Goal: Information Seeking & Learning: Learn about a topic

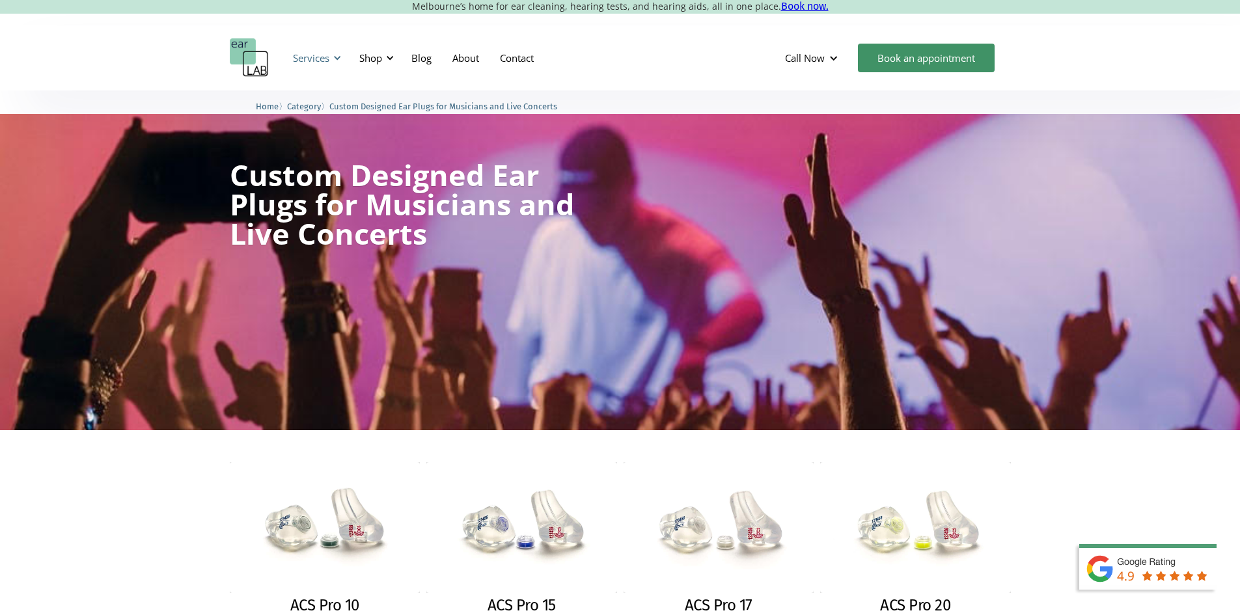
click at [336, 60] on div at bounding box center [337, 57] width 9 height 9
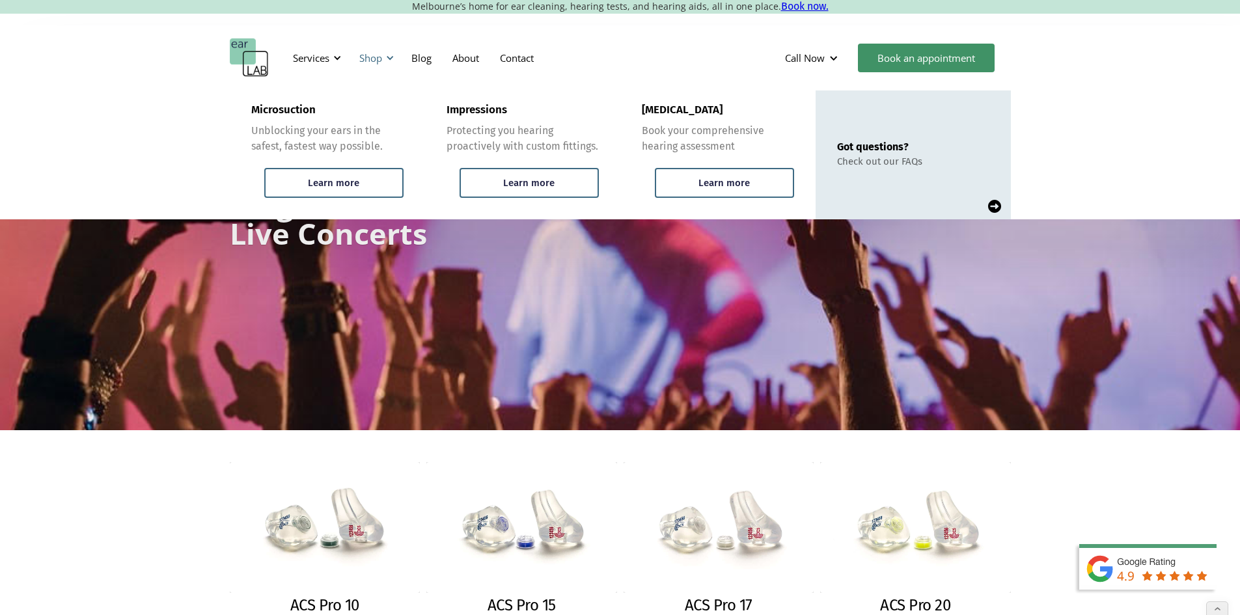
click at [370, 58] on div "Shop" at bounding box center [370, 57] width 23 height 13
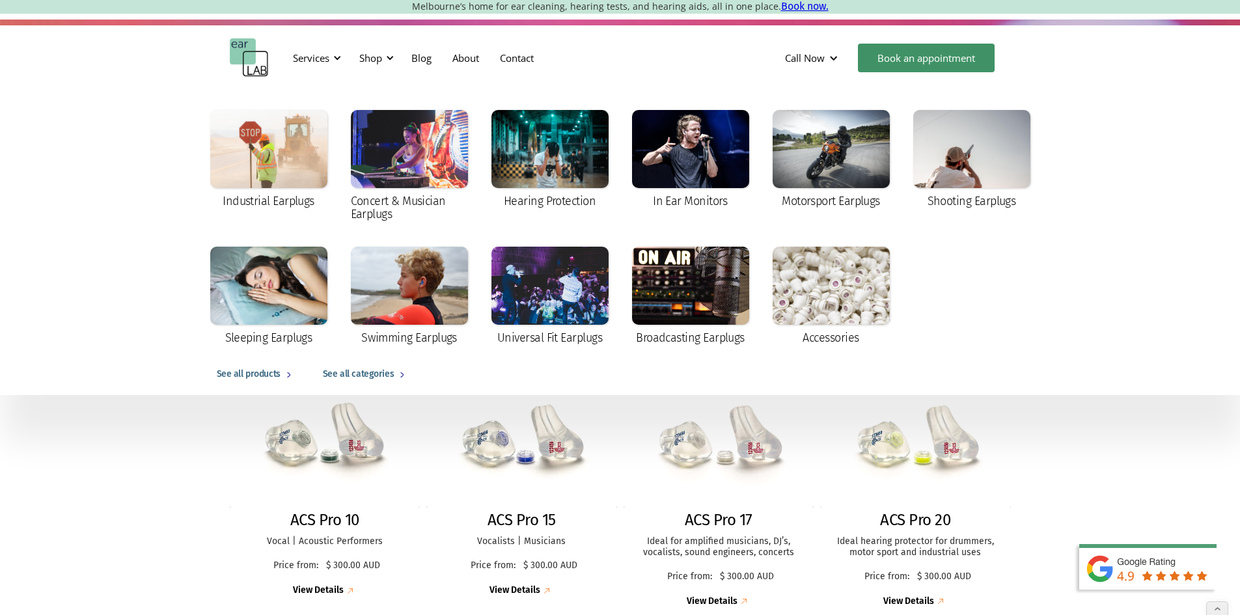
scroll to position [195, 0]
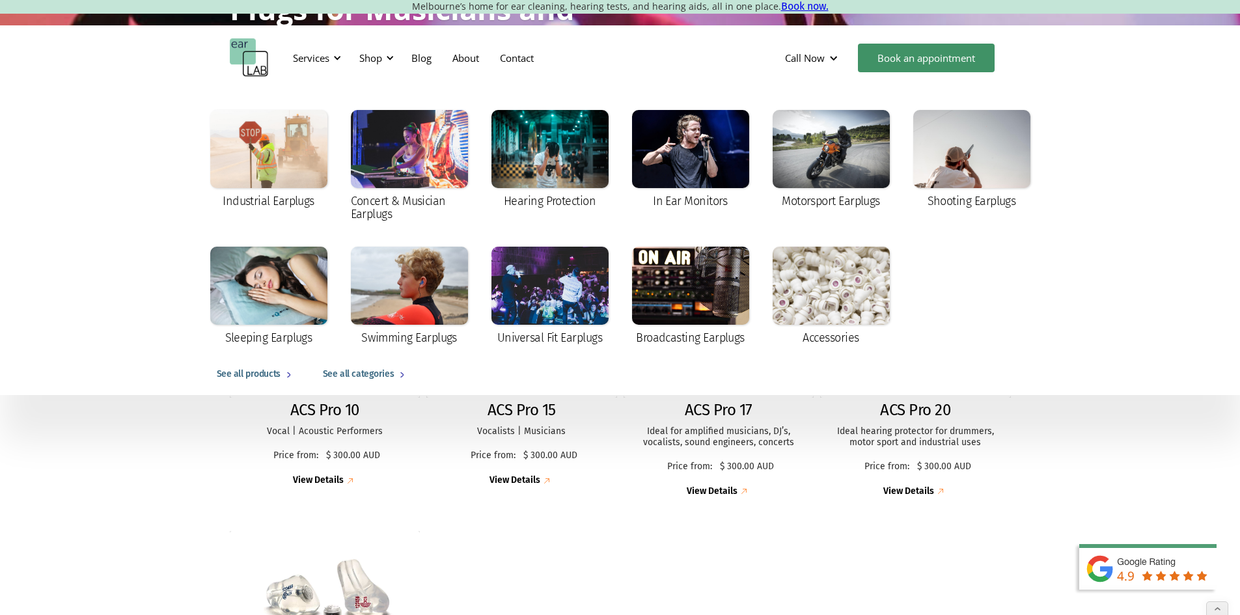
click at [1143, 564] on img at bounding box center [1155, 579] width 169 height 72
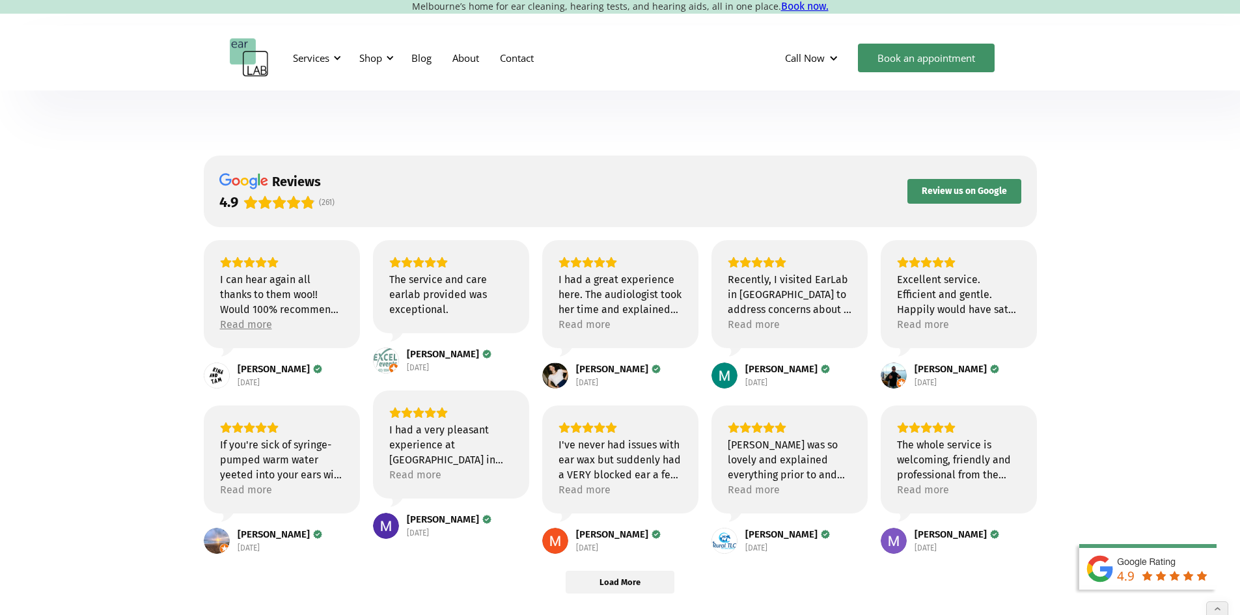
click at [236, 323] on div "Read more" at bounding box center [246, 324] width 52 height 15
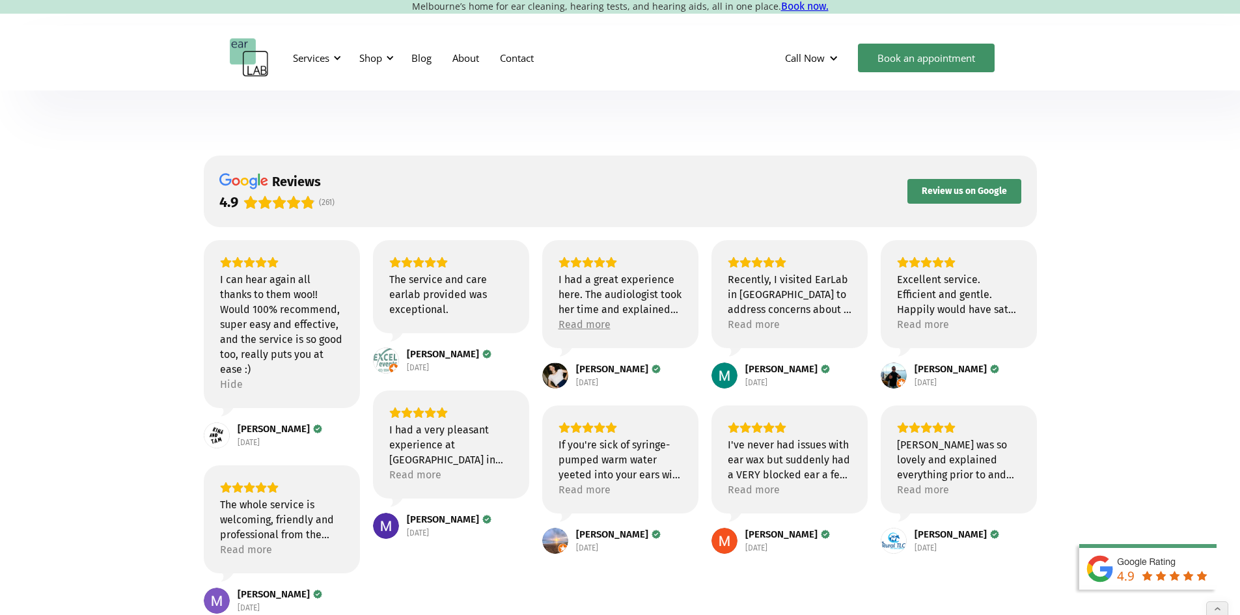
click at [579, 322] on div "Read more" at bounding box center [584, 324] width 52 height 15
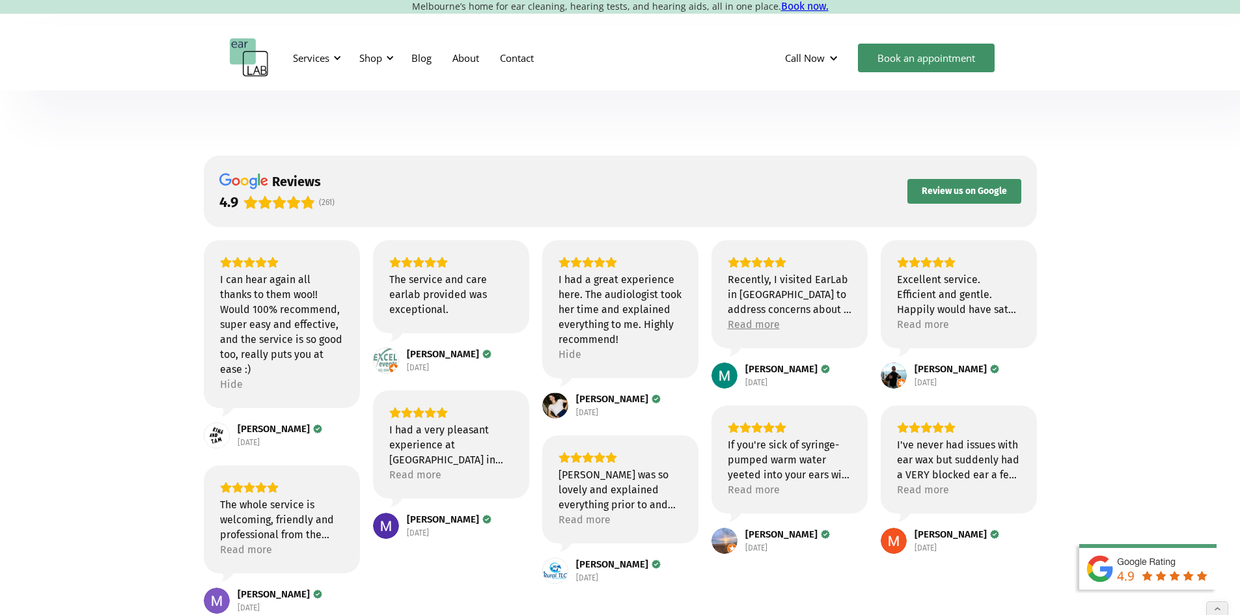
click at [747, 329] on div "Read more" at bounding box center [754, 324] width 52 height 15
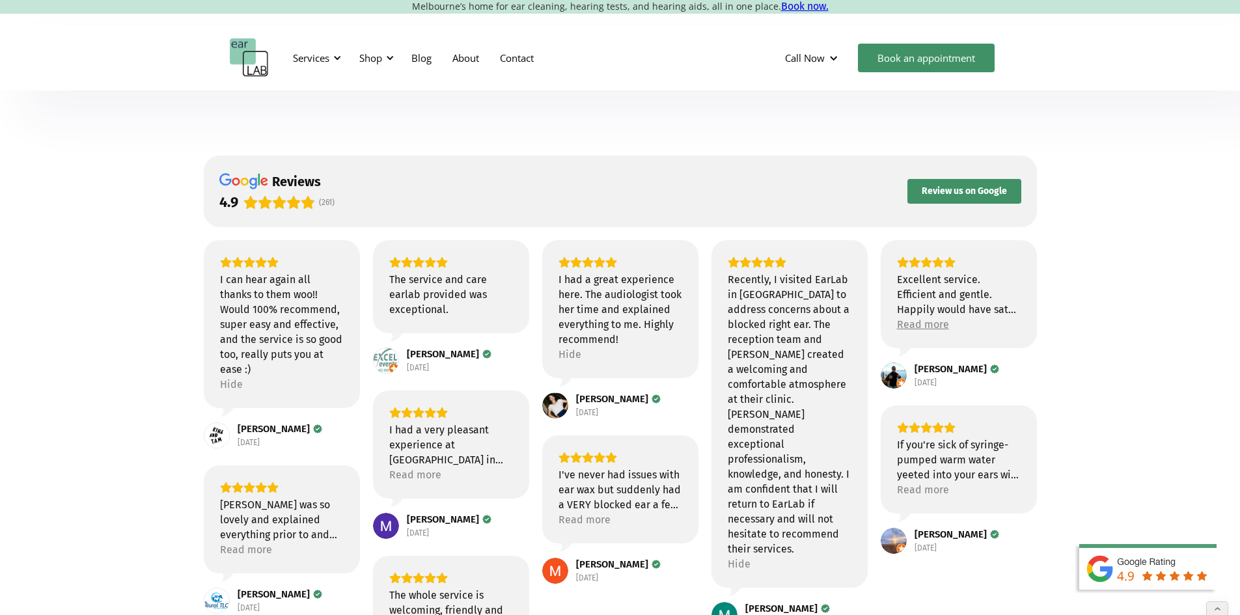
click at [905, 322] on div "Read more" at bounding box center [923, 324] width 52 height 15
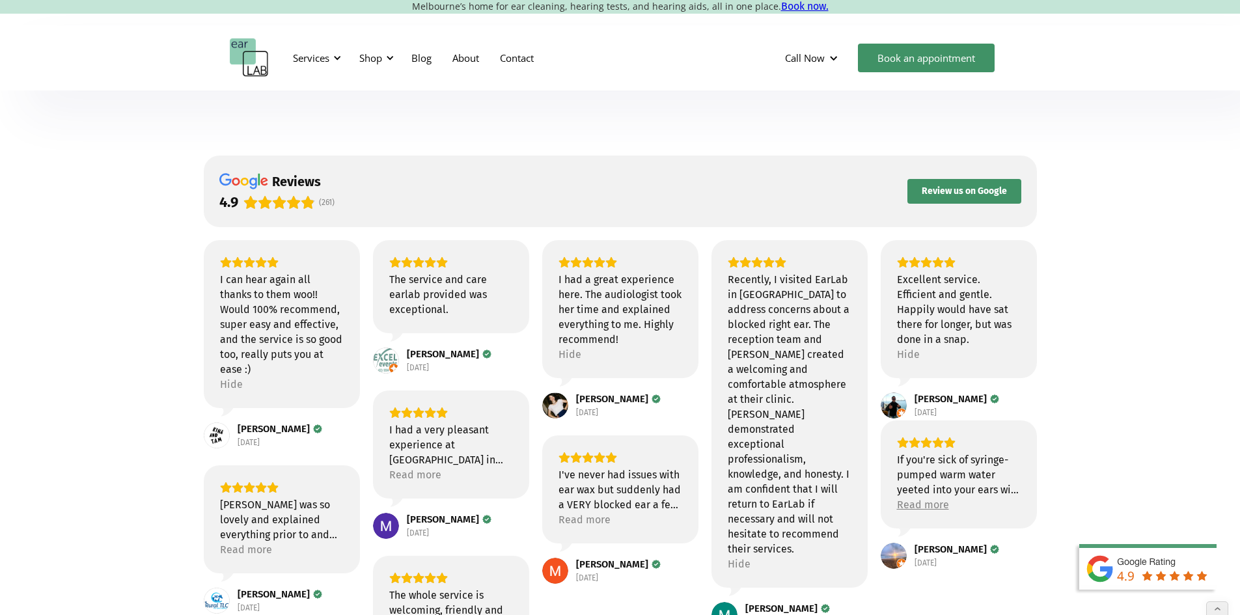
click at [922, 503] on div "Read more" at bounding box center [923, 504] width 52 height 15
